Goal: Navigation & Orientation: Find specific page/section

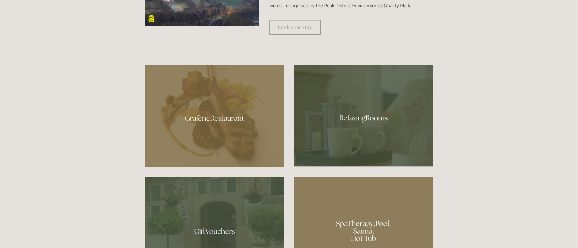
scroll to position [328, 0]
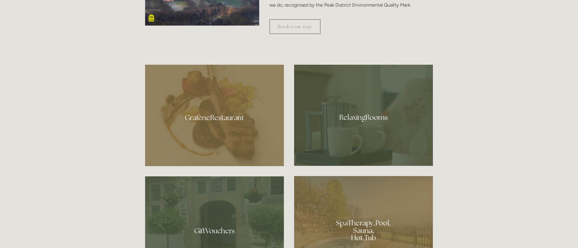
click at [212, 121] on div at bounding box center [214, 116] width 139 height 102
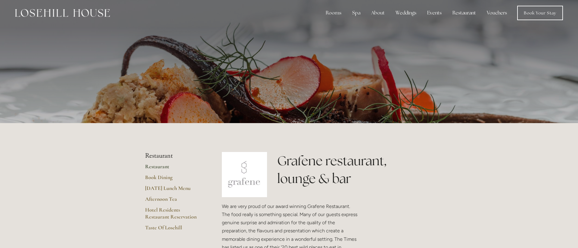
scroll to position [3, 0]
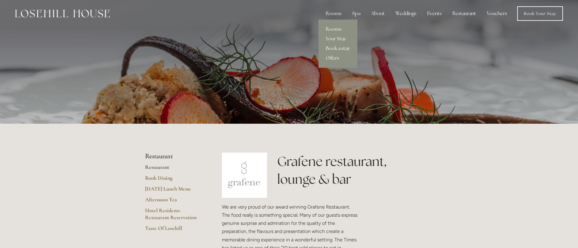
click at [332, 47] on link "Book a stay" at bounding box center [338, 49] width 39 height 10
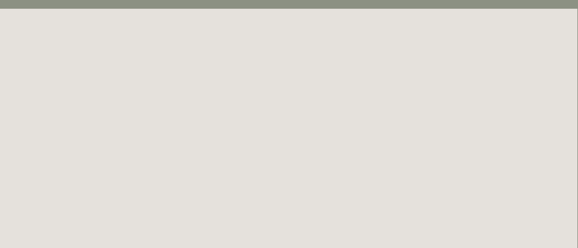
scroll to position [0, 1]
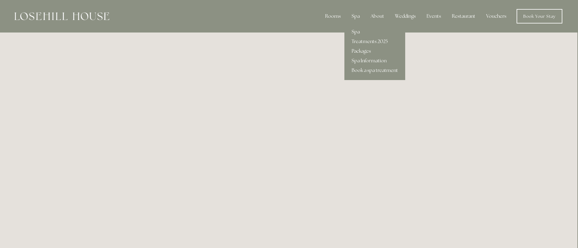
click at [358, 32] on link "Spa" at bounding box center [375, 32] width 61 height 10
